Goal: Task Accomplishment & Management: Use online tool/utility

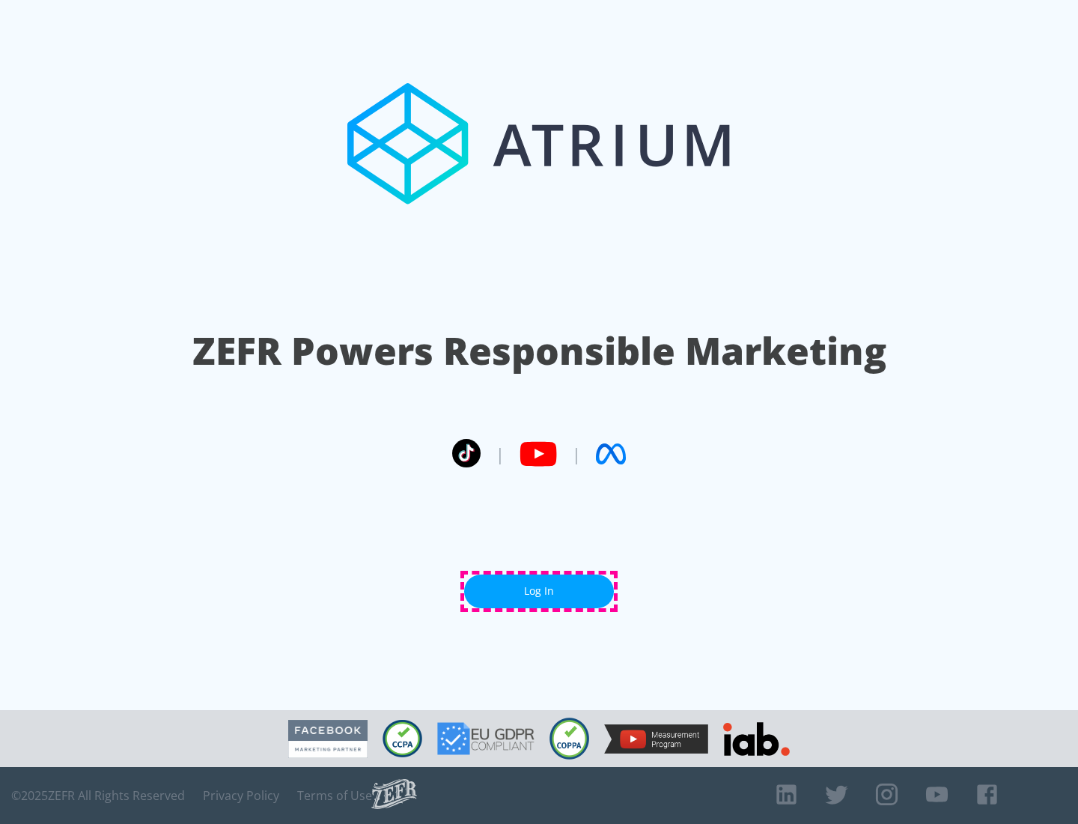
click at [539, 591] on link "Log In" at bounding box center [539, 591] width 150 height 34
